Goal: Task Accomplishment & Management: Manage account settings

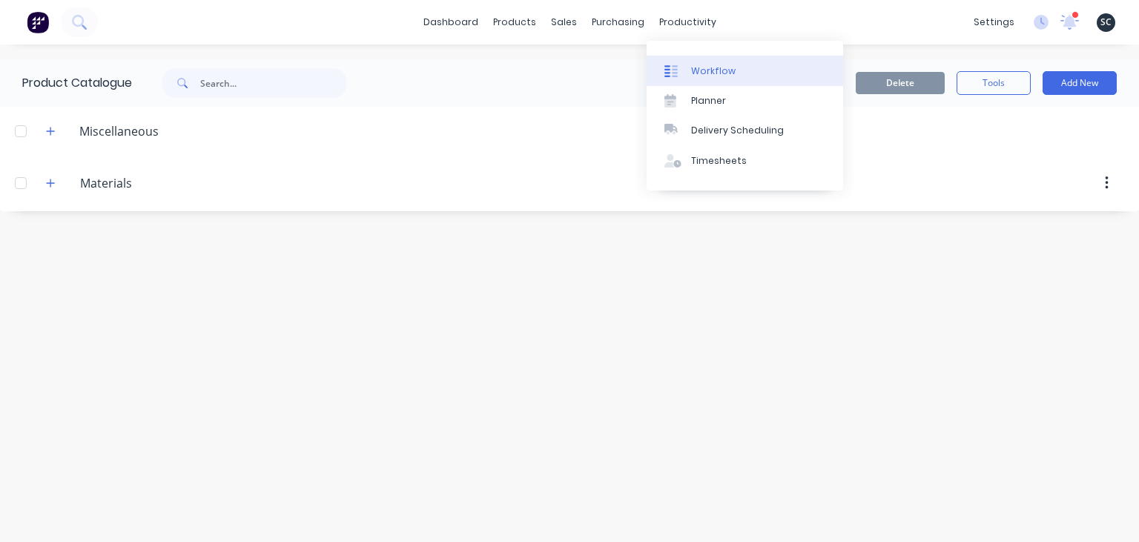
click at [734, 69] on link "Workflow" at bounding box center [745, 71] width 197 height 30
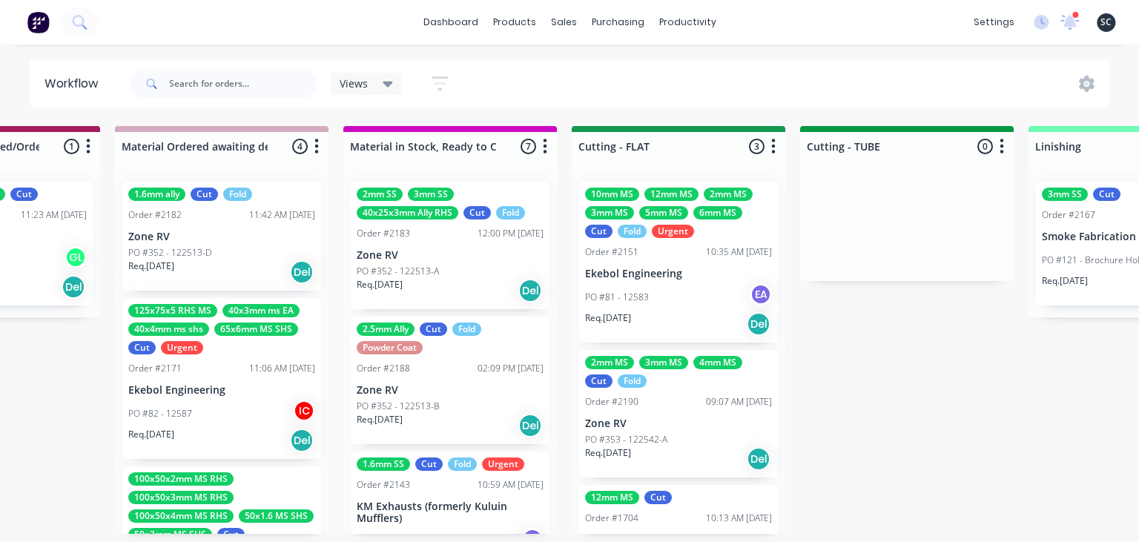
scroll to position [0, 2225]
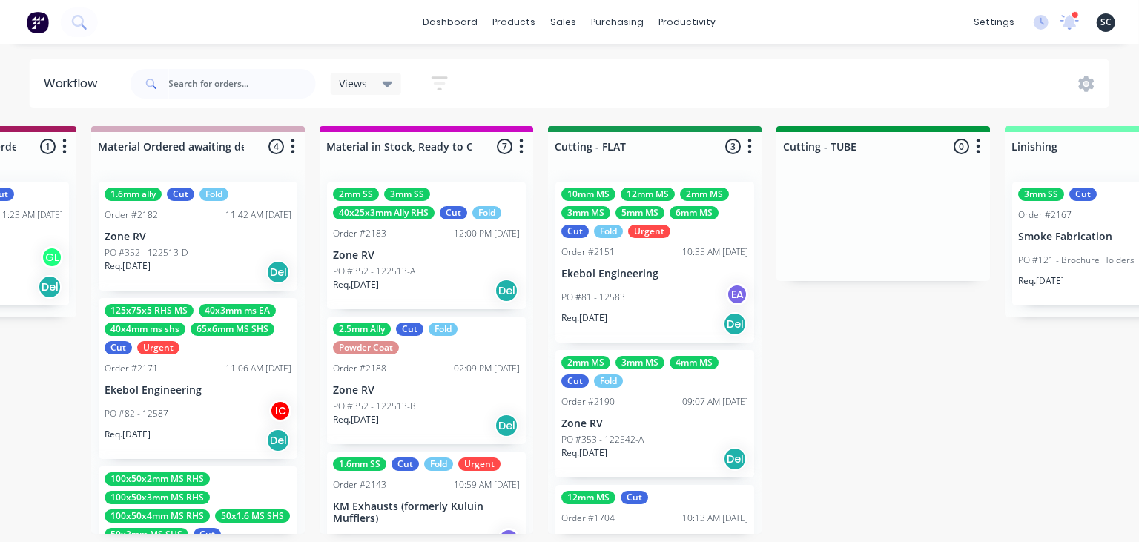
click at [937, 452] on div "Submitted 15 Status colour #273444 hex #273444 Save Cancel Summaries Total orde…" at bounding box center [721, 330] width 5914 height 408
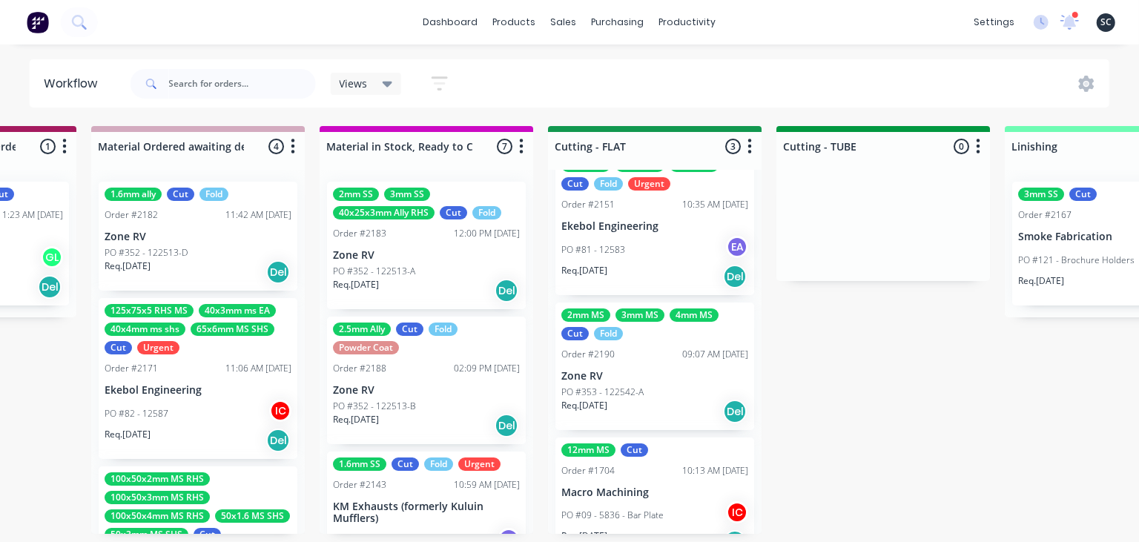
scroll to position [0, 0]
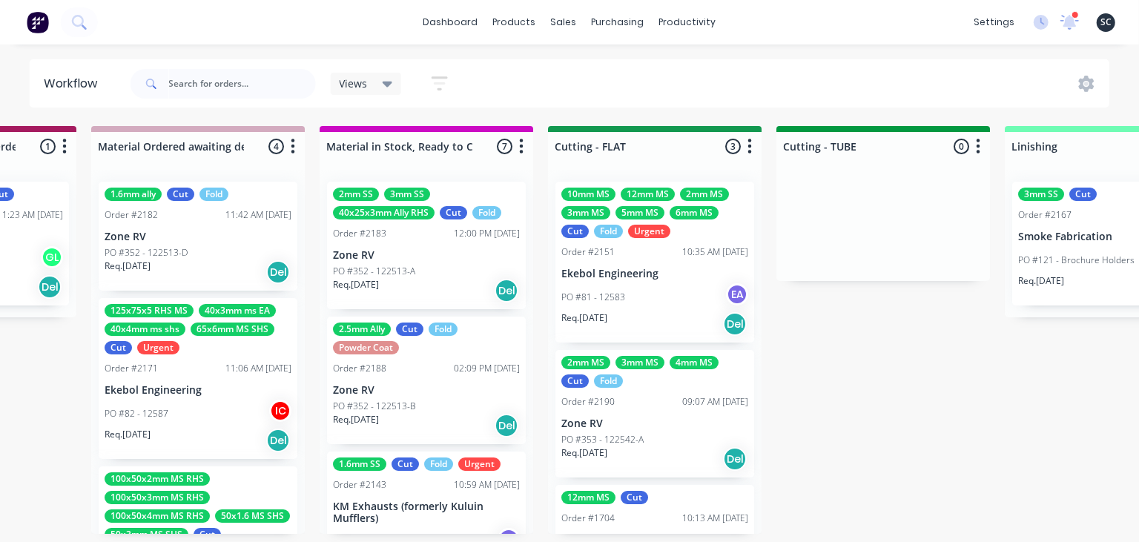
click at [875, 362] on div "Submitted 15 Status colour #273444 hex #273444 Save Cancel Summaries Total orde…" at bounding box center [721, 330] width 5914 height 408
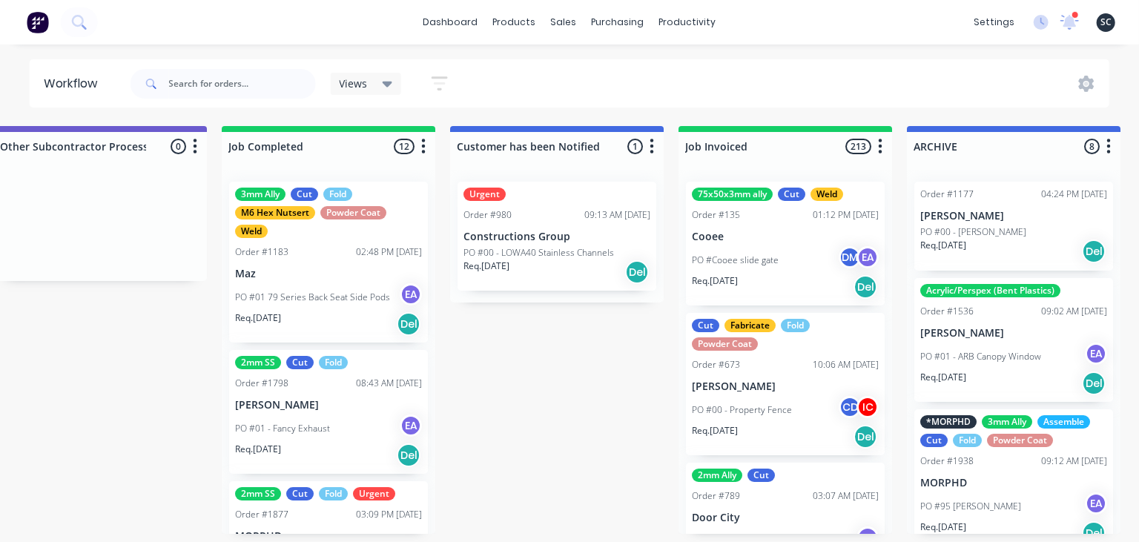
scroll to position [0, 4619]
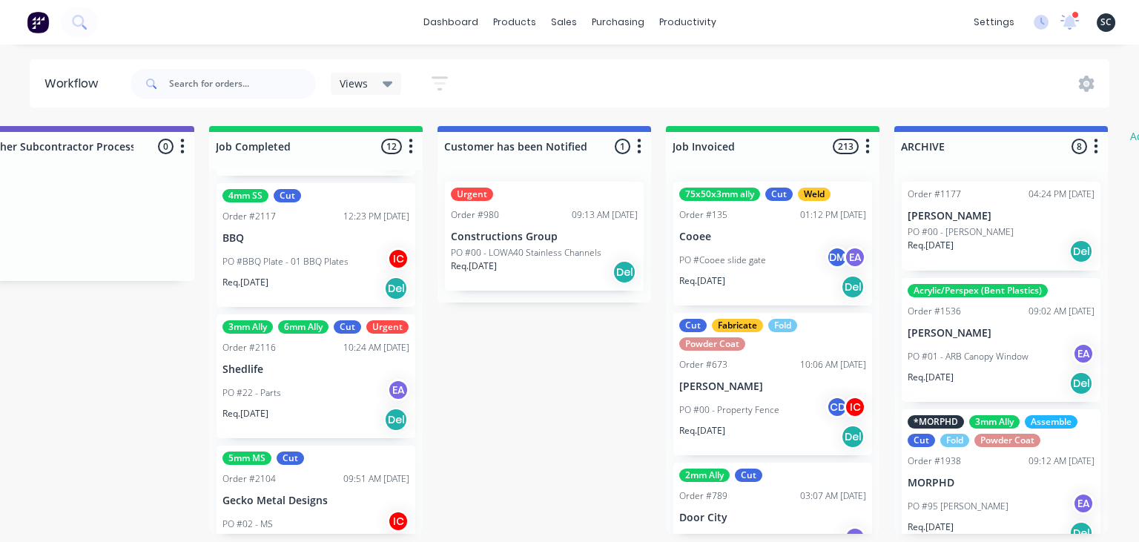
scroll to position [1316, 0]
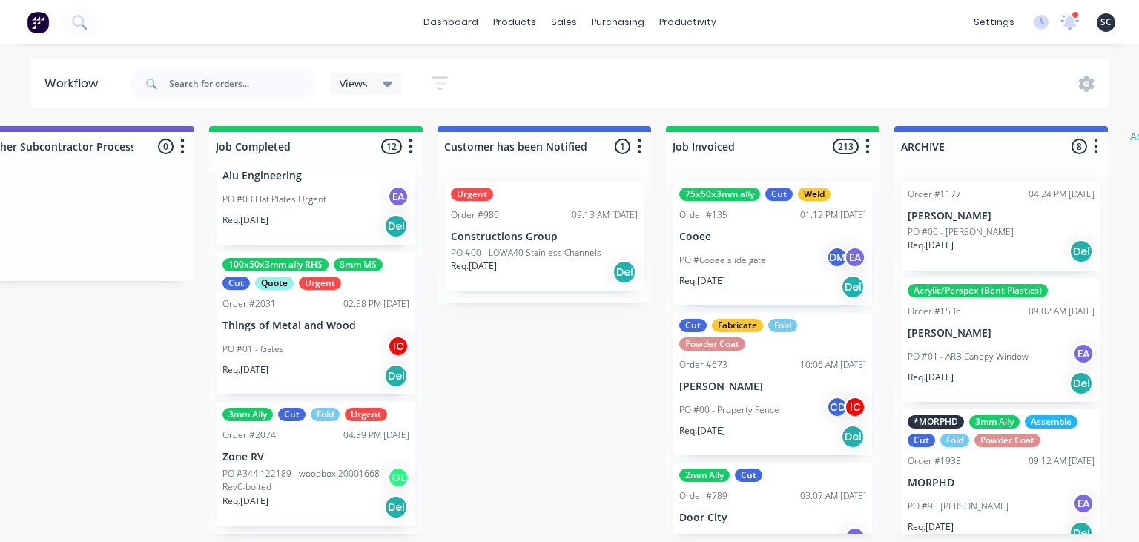
scroll to position [633, 0]
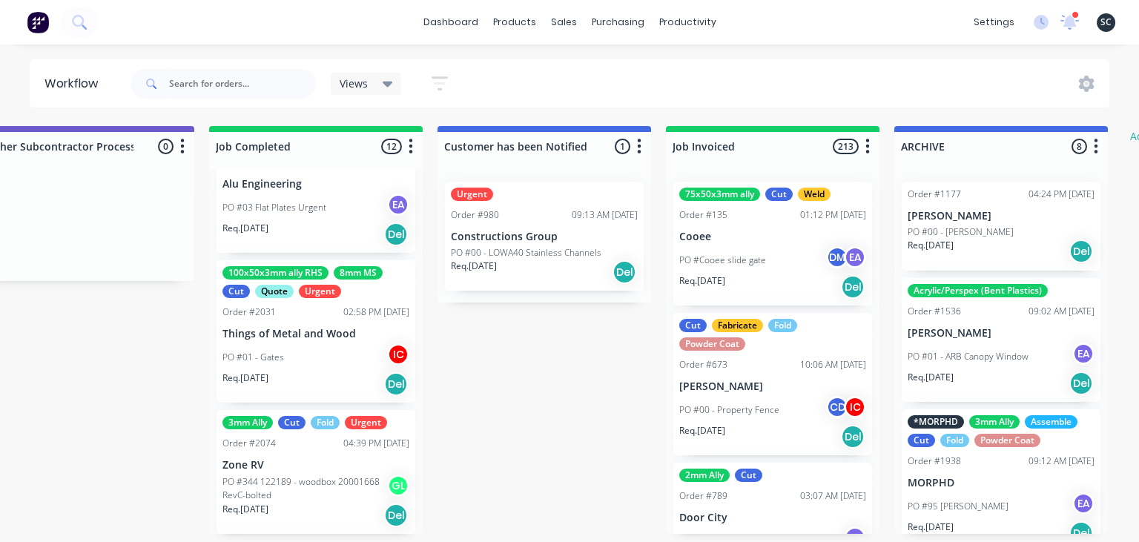
click at [331, 366] on div "PO #01 - Gates IC" at bounding box center [315, 357] width 187 height 28
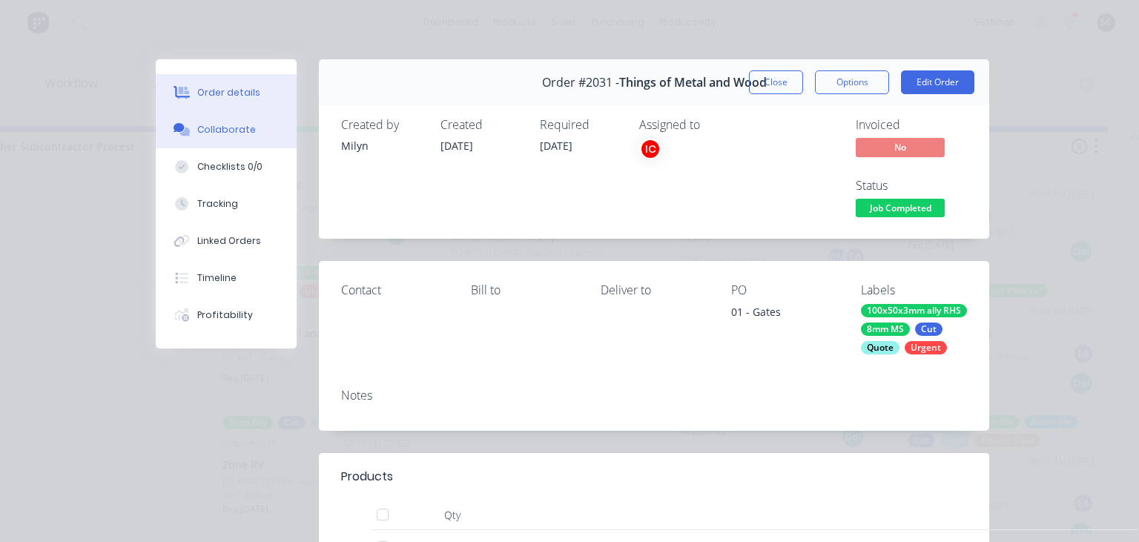
click at [235, 129] on div "Collaborate" at bounding box center [226, 129] width 59 height 13
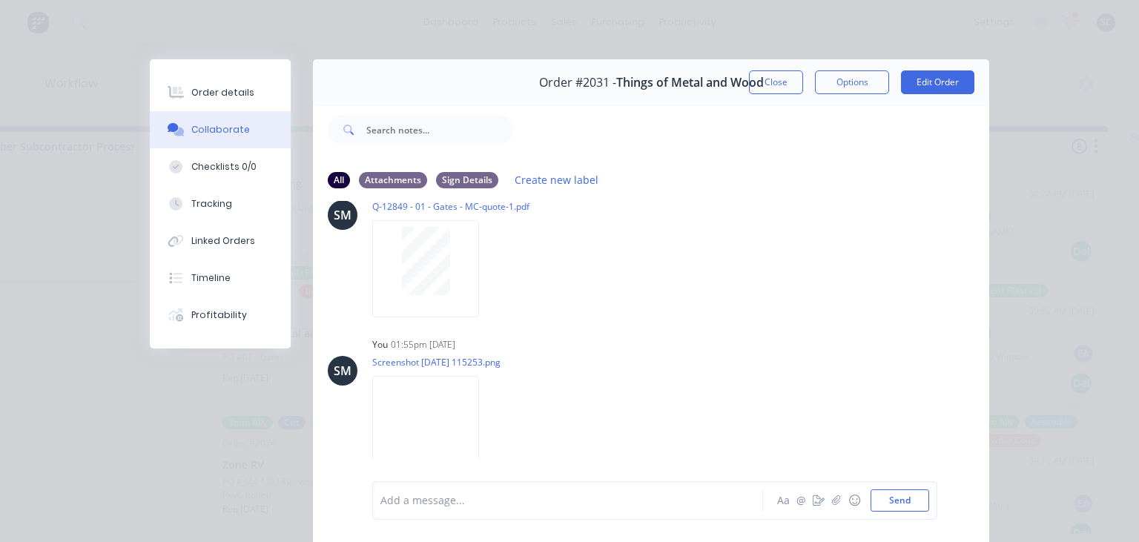
scroll to position [498, 0]
click at [452, 429] on img at bounding box center [425, 424] width 107 height 97
click at [768, 79] on button "Close" at bounding box center [776, 82] width 54 height 24
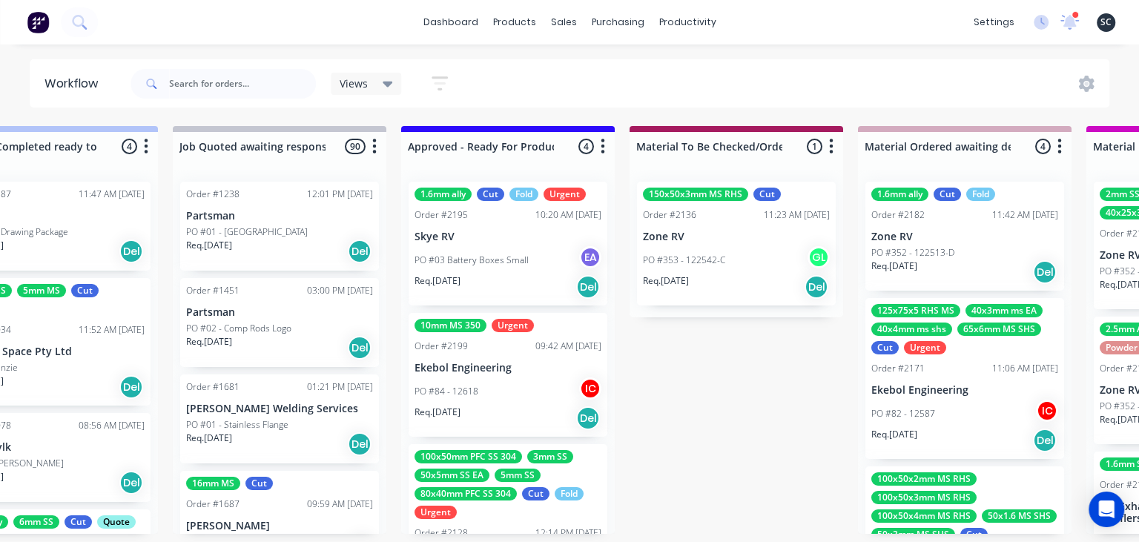
scroll to position [0, 1461]
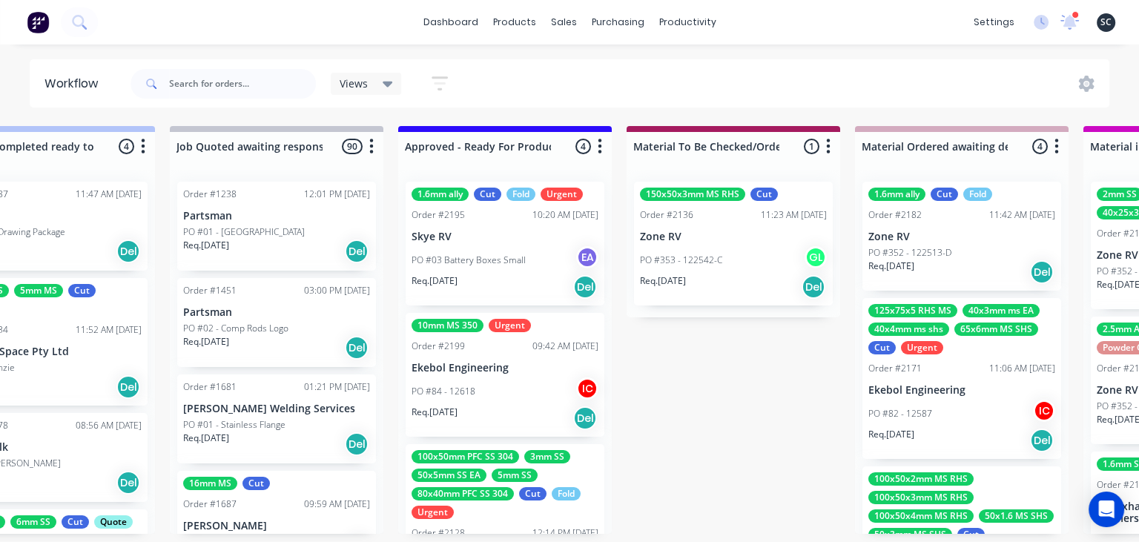
click at [492, 239] on p "Skye RV" at bounding box center [505, 237] width 187 height 13
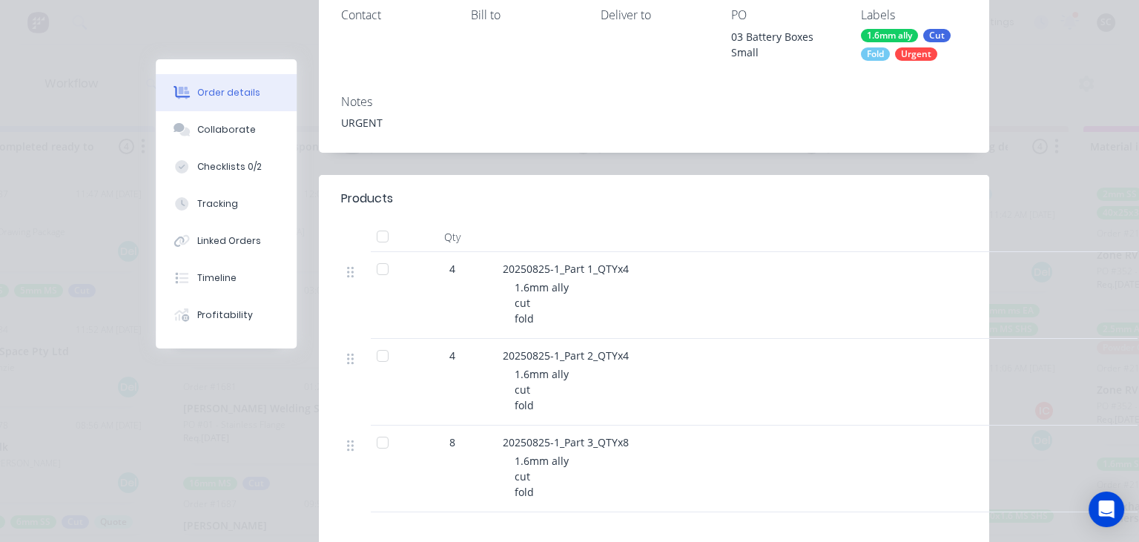
scroll to position [341, 0]
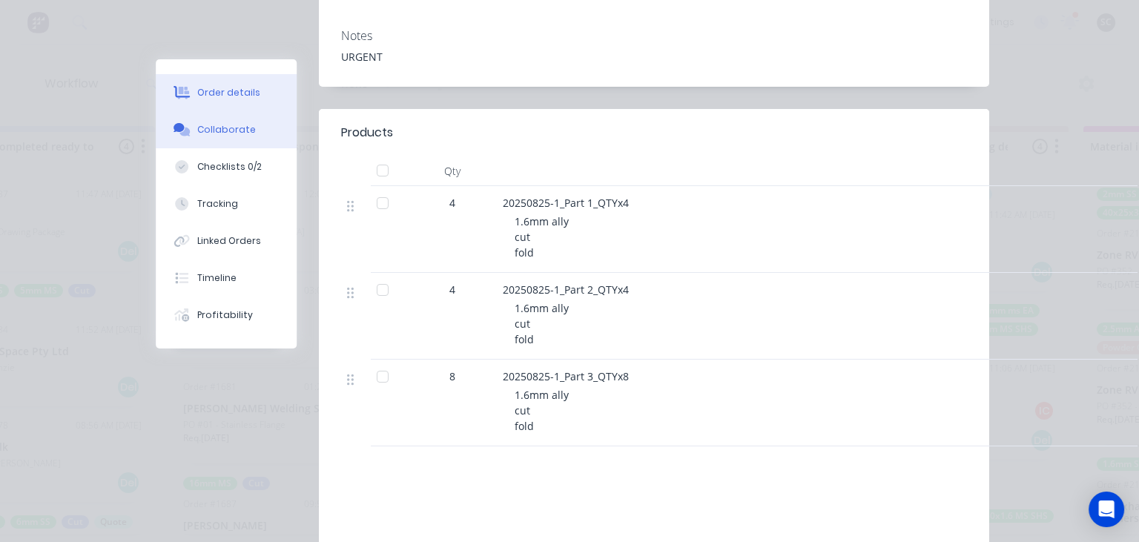
click at [240, 136] on button "Collaborate" at bounding box center [226, 129] width 141 height 37
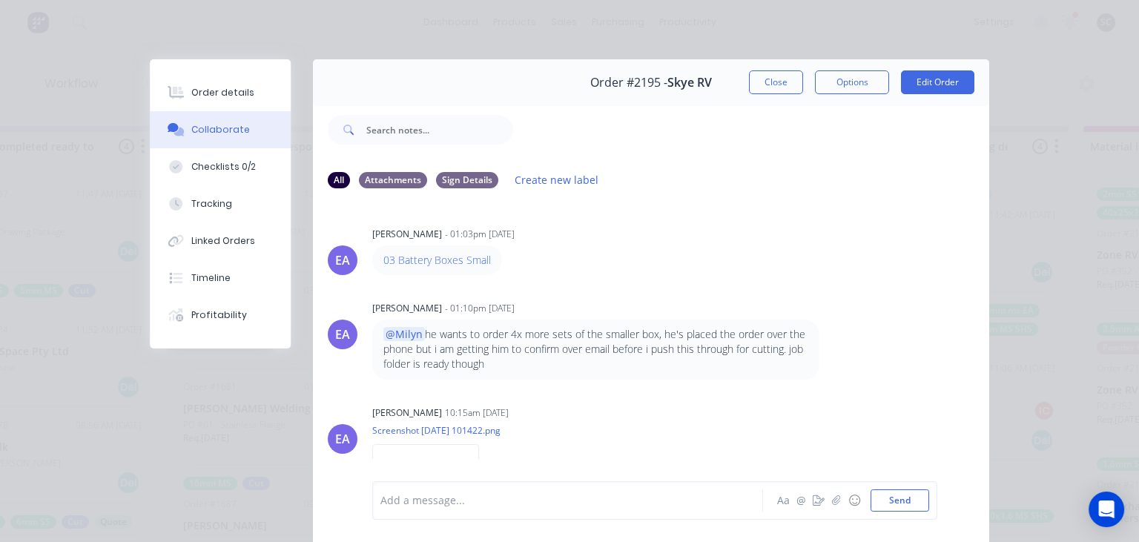
scroll to position [68, 0]
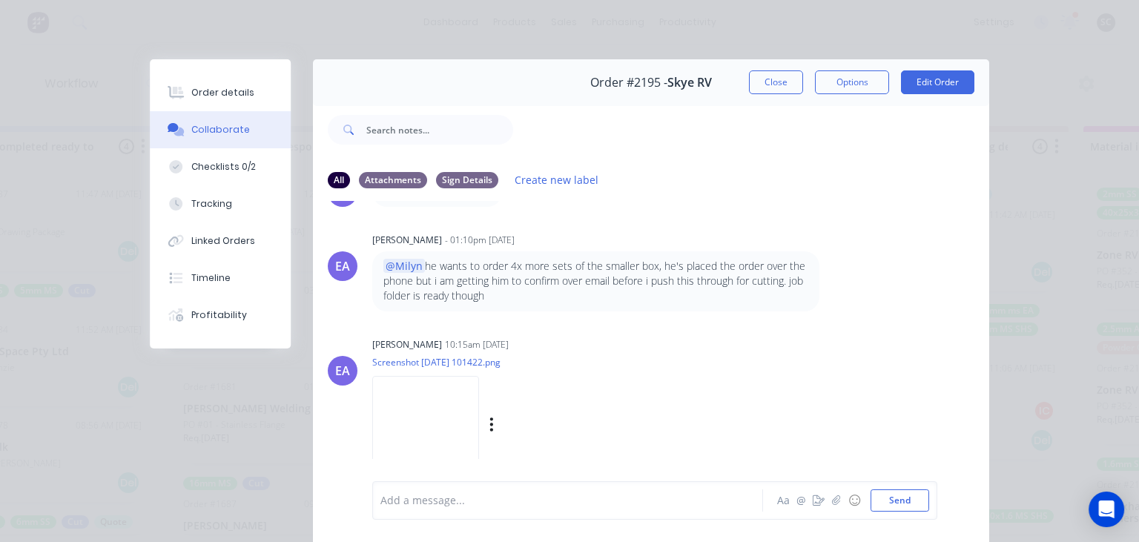
click at [449, 398] on img at bounding box center [425, 424] width 107 height 97
click at [765, 75] on button "Close" at bounding box center [776, 82] width 54 height 24
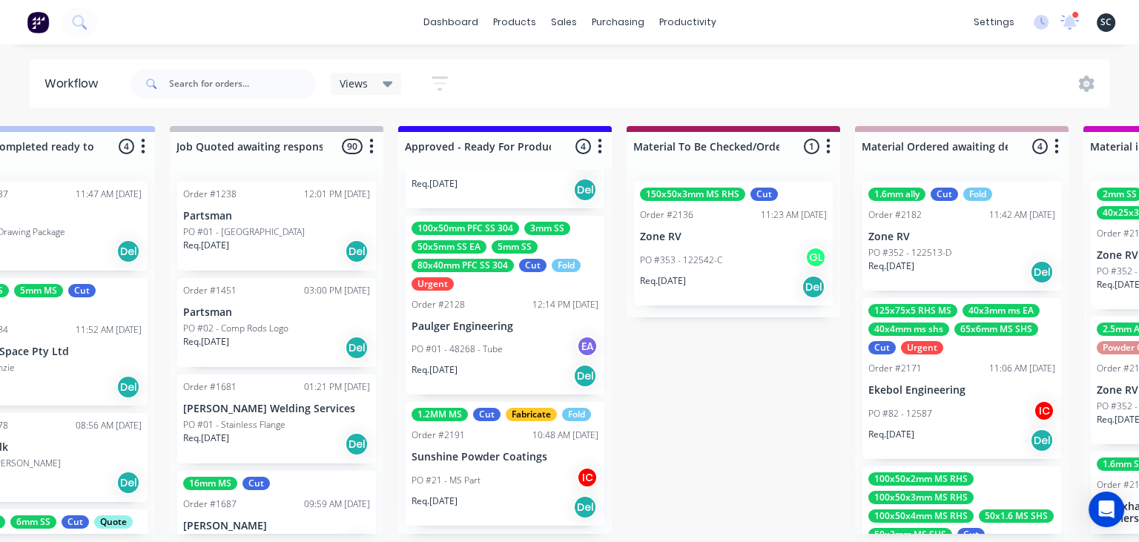
scroll to position [231, 0]
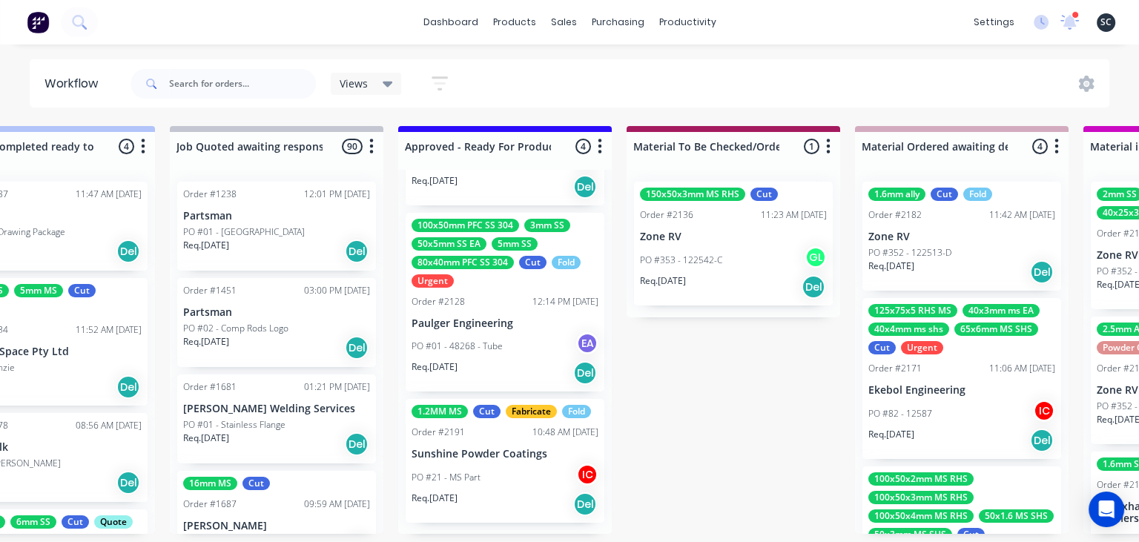
click at [499, 482] on div "PO #21 - MS Part IC" at bounding box center [505, 477] width 187 height 28
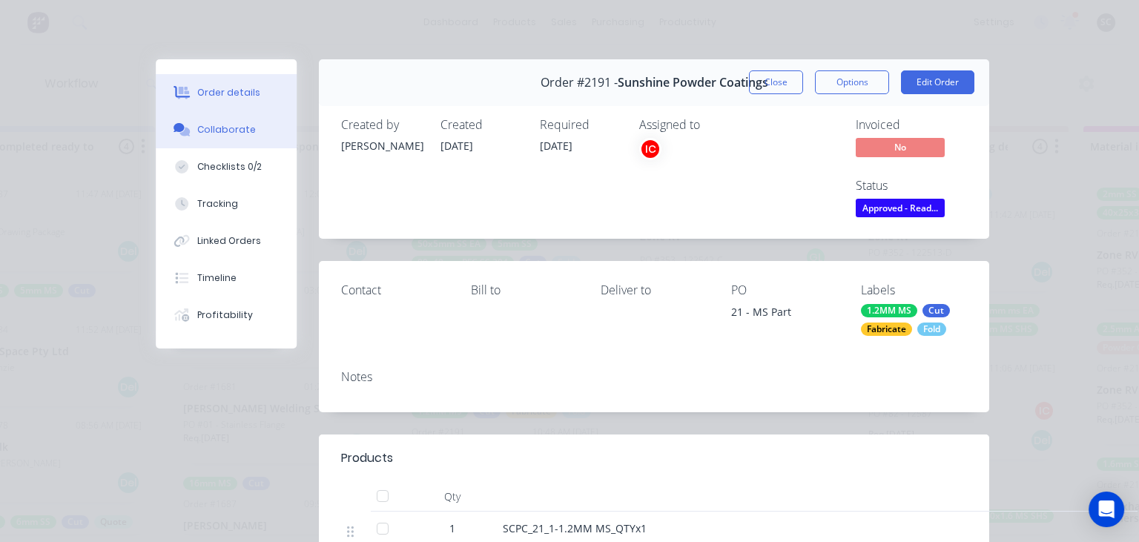
click at [204, 121] on button "Collaborate" at bounding box center [226, 129] width 141 height 37
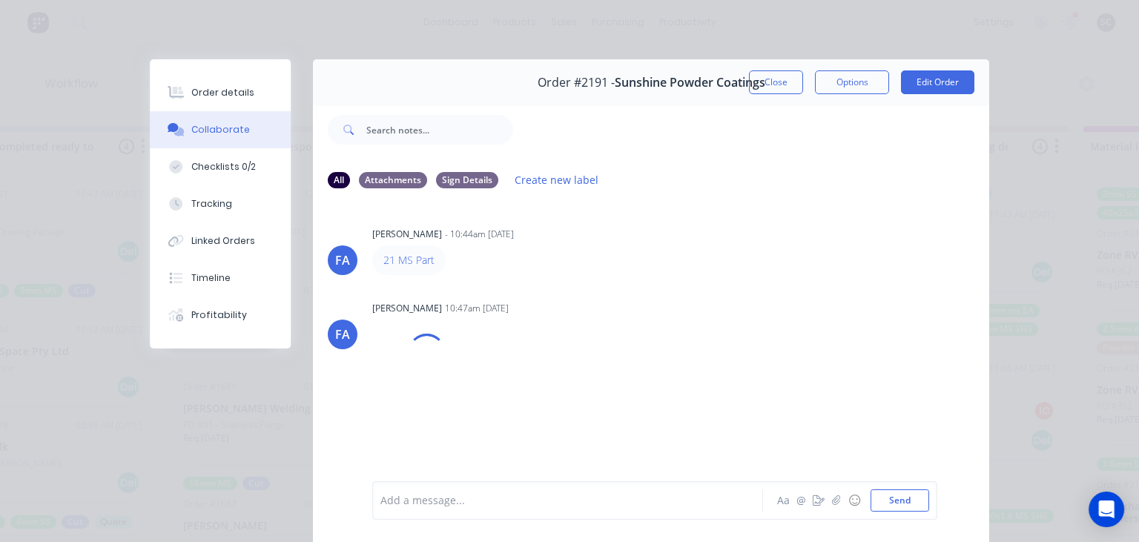
click at [240, 129] on div "Collaborate" at bounding box center [220, 129] width 59 height 13
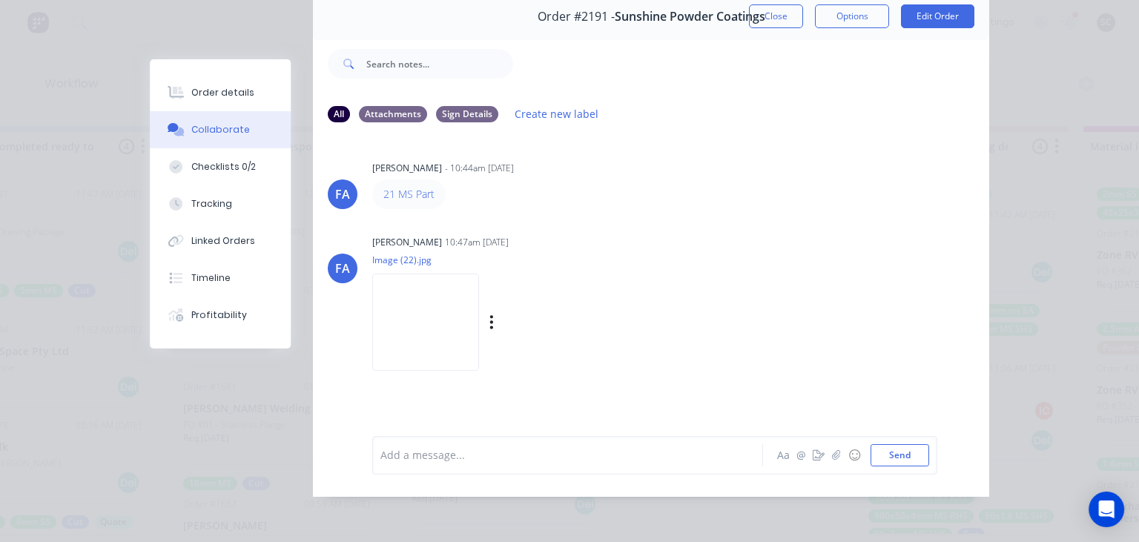
click at [403, 326] on img at bounding box center [425, 322] width 107 height 97
click at [732, 239] on div "Francis Adrian Candido 10:47am 28/08/25" at bounding box center [558, 242] width 372 height 13
